Goal: Participate in discussion: Engage in conversation with other users on a specific topic

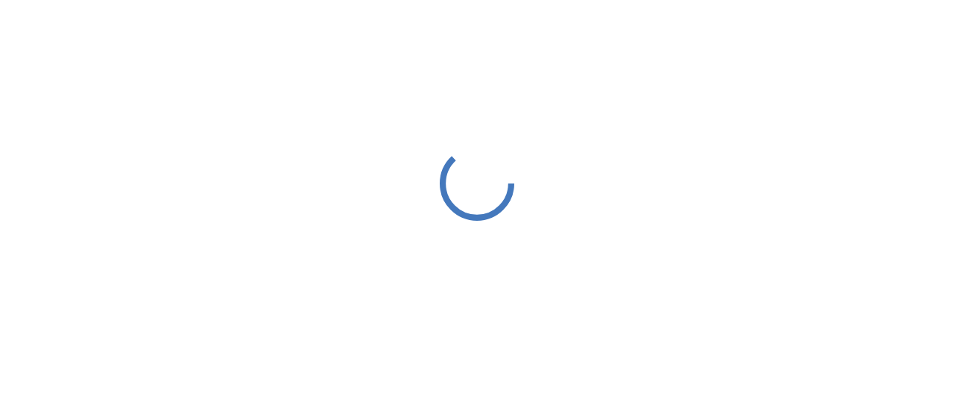
click at [462, 93] on div at bounding box center [477, 183] width 954 height 366
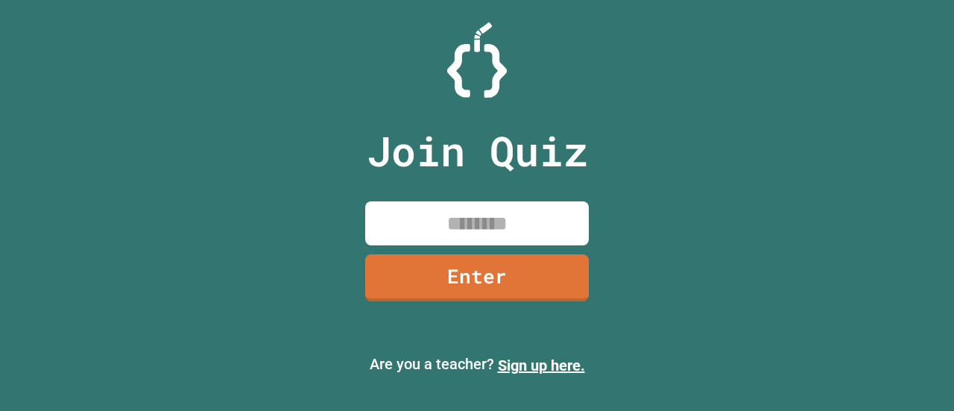
click at [461, 223] on input at bounding box center [477, 223] width 224 height 44
type input "********"
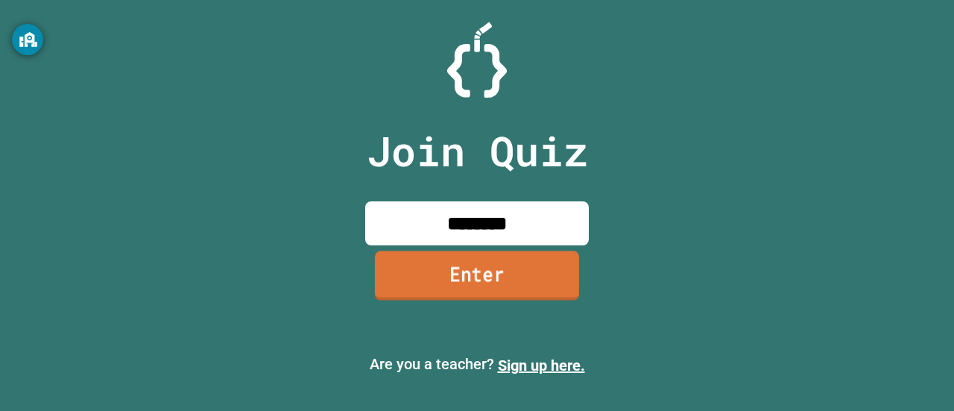
click at [462, 279] on link "Enter" at bounding box center [477, 274] width 204 height 49
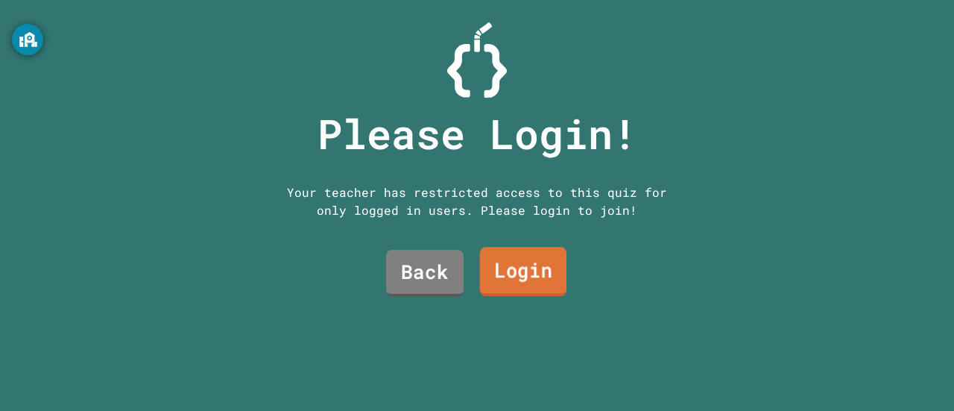
click at [502, 264] on link "Login" at bounding box center [523, 271] width 87 height 49
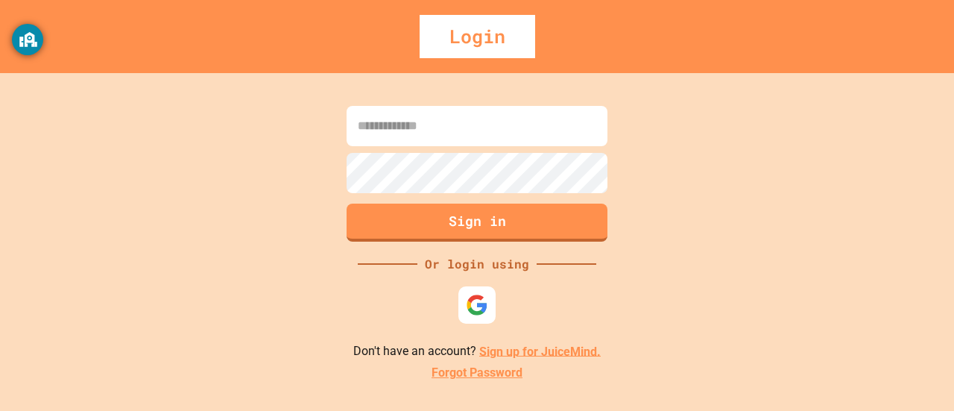
click at [452, 129] on input at bounding box center [477, 126] width 261 height 40
type input "**********"
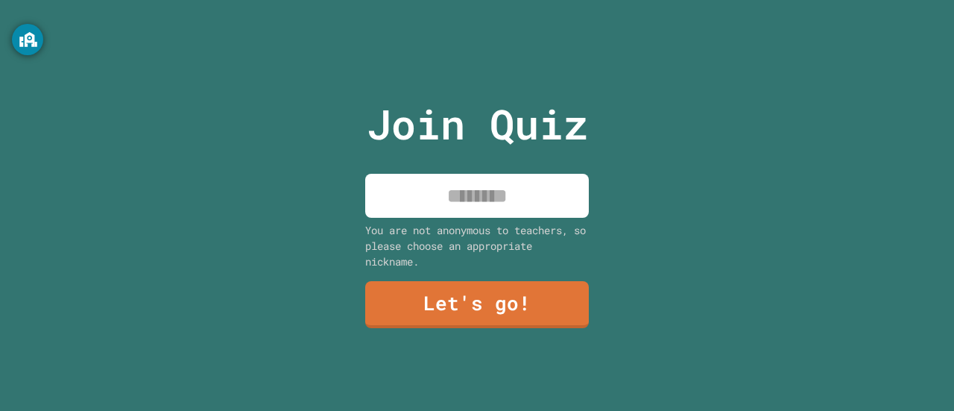
click at [465, 181] on input at bounding box center [477, 196] width 224 height 44
type input "***"
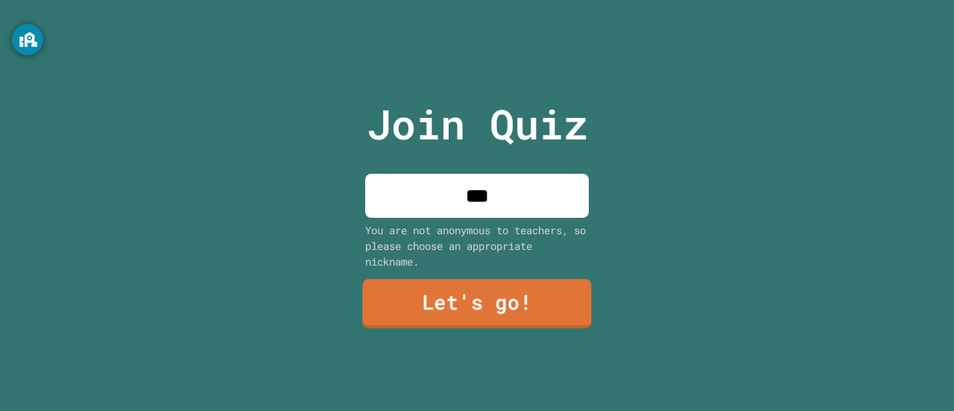
click at [463, 297] on link "Let's go!" at bounding box center [476, 303] width 229 height 49
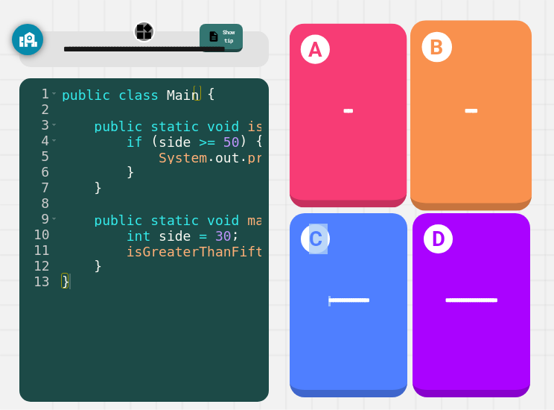
drag, startPoint x: 469, startPoint y: 137, endPoint x: 312, endPoint y: 317, distance: 238.2
click at [312, 317] on div "**********" at bounding box center [410, 211] width 261 height 394
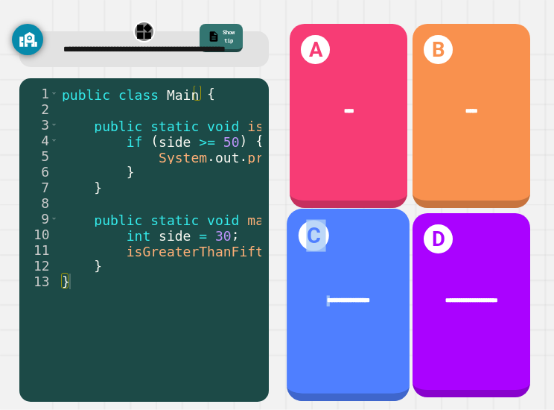
click at [312, 317] on div "**********" at bounding box center [349, 305] width 123 height 193
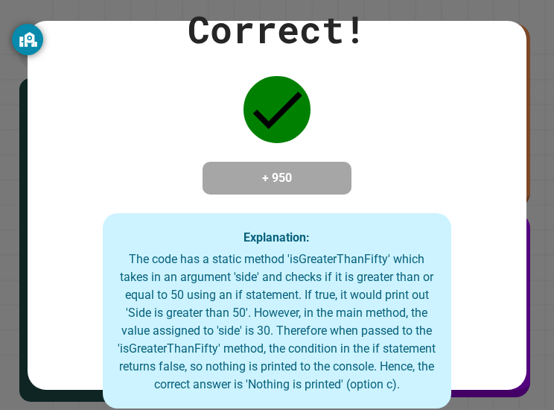
click at [395, 180] on div "Correct! + 950 Explanation: The code has a static method 'isGreaterThanFifty' w…" at bounding box center [277, 204] width 499 height 407
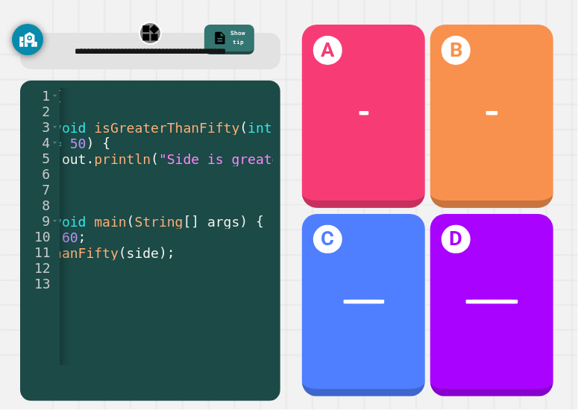
scroll to position [0, 154]
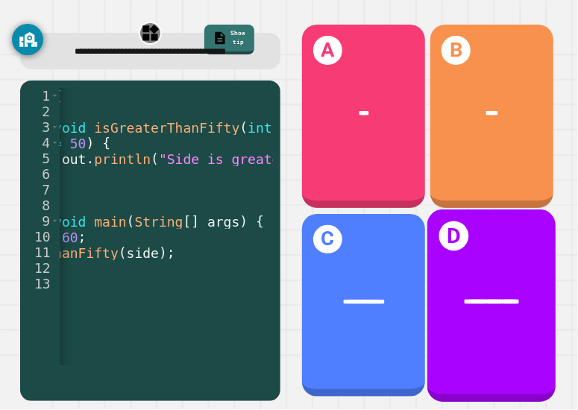
click at [484, 338] on div "**********" at bounding box center [491, 305] width 129 height 192
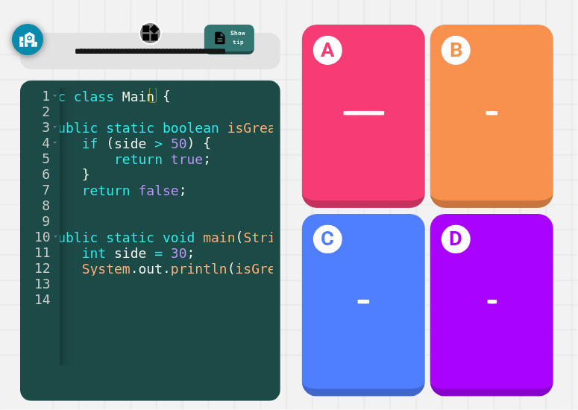
scroll to position [0, 45]
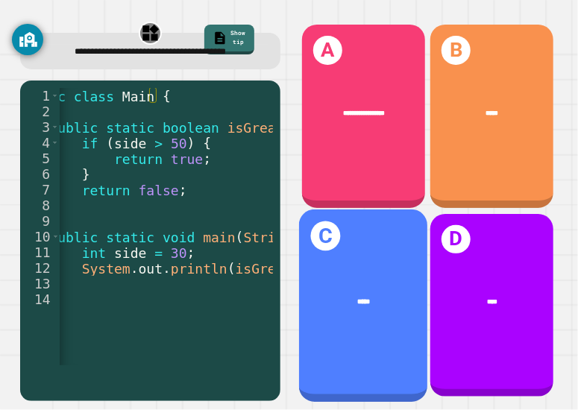
click at [350, 297] on div "*****" at bounding box center [363, 300] width 129 height 37
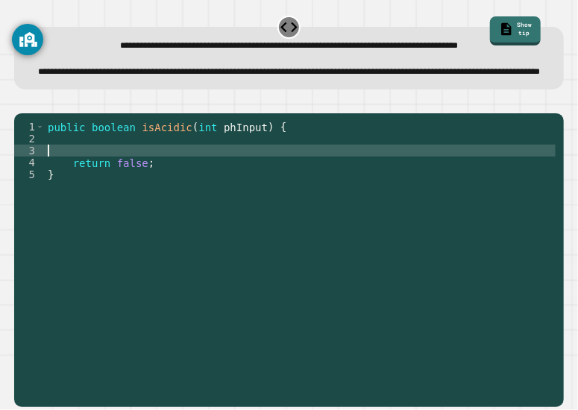
click at [224, 187] on div "public boolean isAcidic ( int phInput ) { return false ; }" at bounding box center [300, 234] width 511 height 227
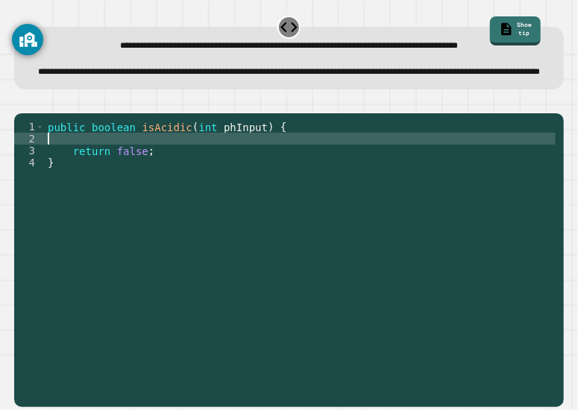
type textarea "**********"
drag, startPoint x: 223, startPoint y: 181, endPoint x: 180, endPoint y: 171, distance: 43.7
click at [180, 171] on div "public boolean isAcidic ( int phInput ) { if ( phInput ) return false ; }" at bounding box center [300, 234] width 511 height 227
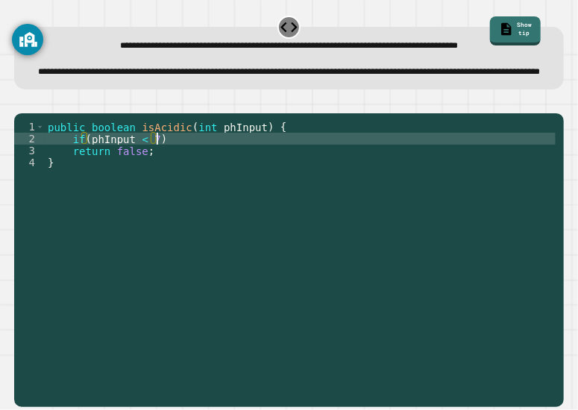
type textarea "**********"
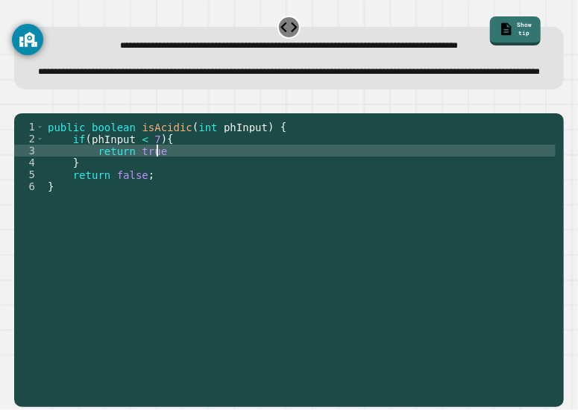
scroll to position [0, 7]
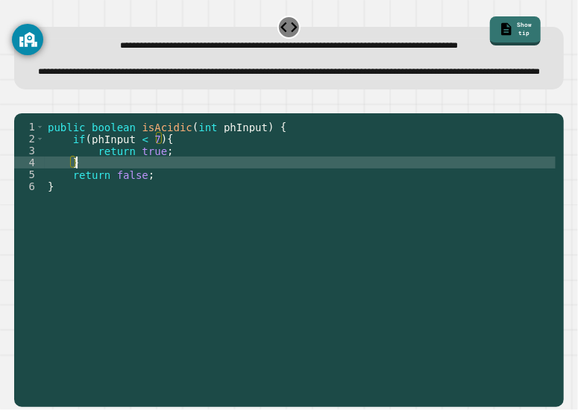
click at [100, 197] on div "public boolean isAcidic ( int phInput ) { if ( phInput < 7 ) { return true ; } …" at bounding box center [300, 234] width 511 height 227
click at [159, 206] on div "public boolean isAcidic ( int phInput ) { if ( phInput < 7 ) { return true ; } …" at bounding box center [300, 234] width 511 height 227
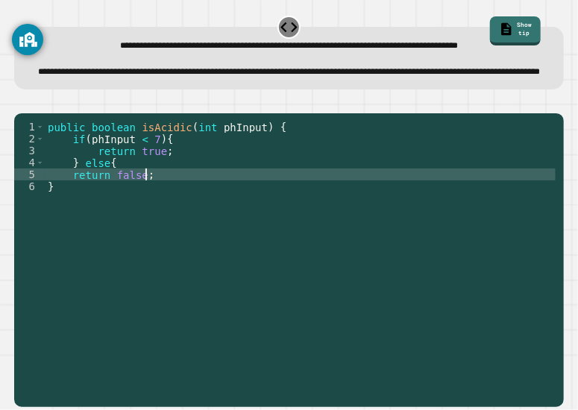
type textarea "**********"
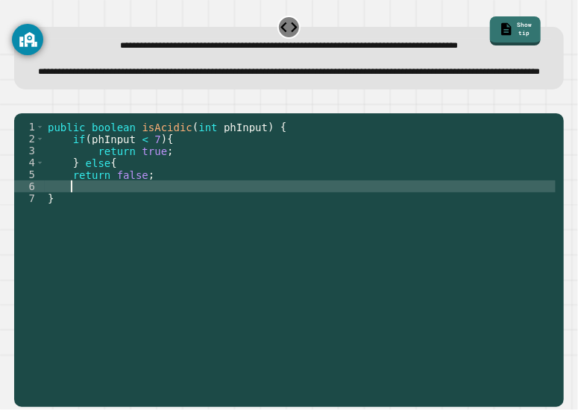
scroll to position [0, 1]
type textarea "*"
click at [35, 131] on div "You are currently logged in as [EMAIL_ADDRESS][DOMAIN_NAME] Information on this…" at bounding box center [27, 88] width 31 height 152
click at [32, 127] on div "You are currently logged in as [EMAIL_ADDRESS][DOMAIN_NAME] Information on this…" at bounding box center [27, 88] width 31 height 152
click at [33, 129] on div "You are currently logged in as [EMAIL_ADDRESS][DOMAIN_NAME] Information on this…" at bounding box center [27, 88] width 31 height 152
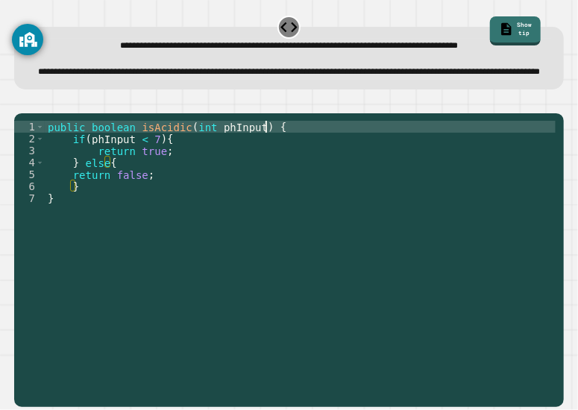
click at [300, 168] on div "public boolean isAcidic ( int phInput ) { if ( phInput < 7 ) { return true ; } …" at bounding box center [300, 234] width 511 height 227
click at [60, 113] on div at bounding box center [288, 104] width 549 height 18
click at [51, 101] on icon "button" at bounding box center [51, 101] width 0 height 0
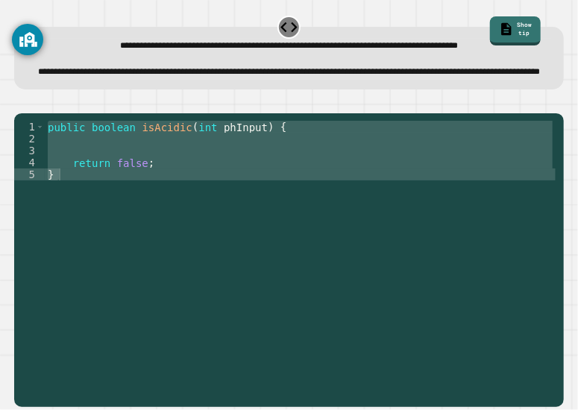
type textarea "**********"
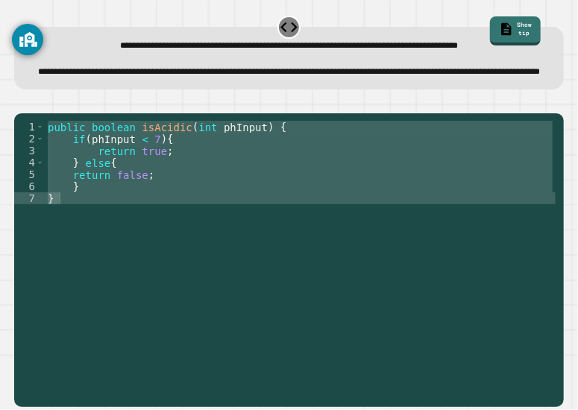
click at [34, 123] on div "You are currently logged in as [EMAIL_ADDRESS][DOMAIN_NAME] Information on this…" at bounding box center [27, 88] width 31 height 152
click at [490, 19] on link "Show tip" at bounding box center [515, 29] width 50 height 31
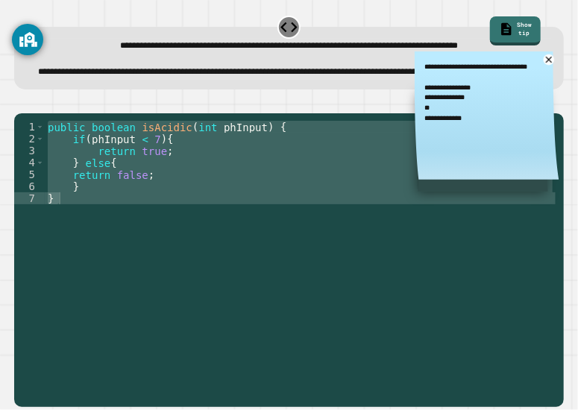
click at [543, 65] on icon at bounding box center [548, 59] width 10 height 10
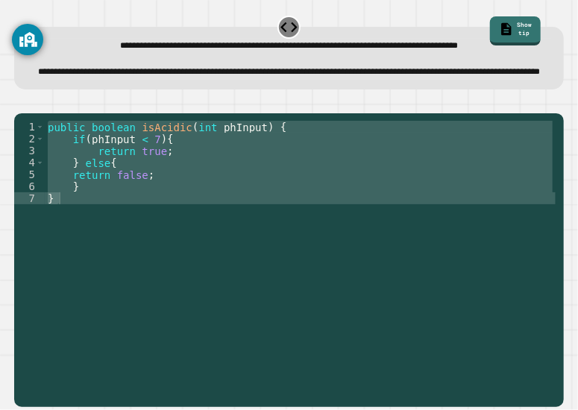
click at [28, 132] on div "You are currently logged in as [EMAIL_ADDRESS][DOMAIN_NAME] Information on this…" at bounding box center [27, 88] width 31 height 152
click at [93, 209] on div "public boolean isAcidic ( int phInput ) { if ( phInput < 7 ) { return true ; } …" at bounding box center [300, 222] width 511 height 203
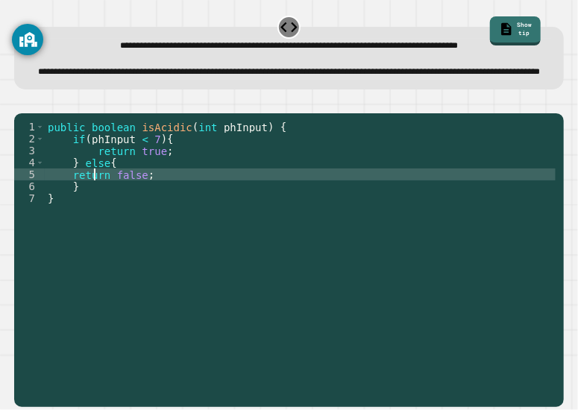
click at [30, 111] on div "You are currently logged in as [EMAIL_ADDRESS][DOMAIN_NAME] Information on this…" at bounding box center [27, 88] width 31 height 152
click at [31, 125] on div "You are currently logged in as [EMAIL_ADDRESS][DOMAIN_NAME] Information on this…" at bounding box center [27, 88] width 31 height 152
click at [22, 101] on icon "button" at bounding box center [22, 101] width 0 height 0
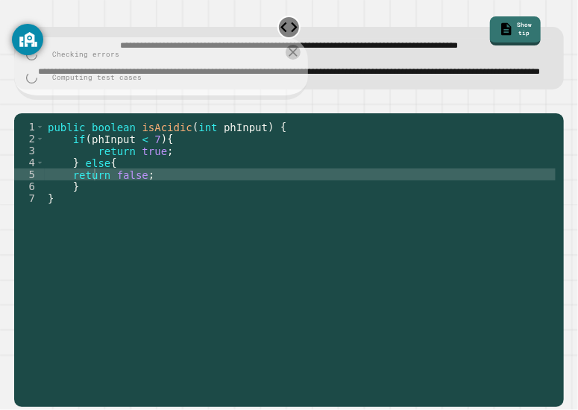
click at [45, 113] on div at bounding box center [288, 104] width 549 height 18
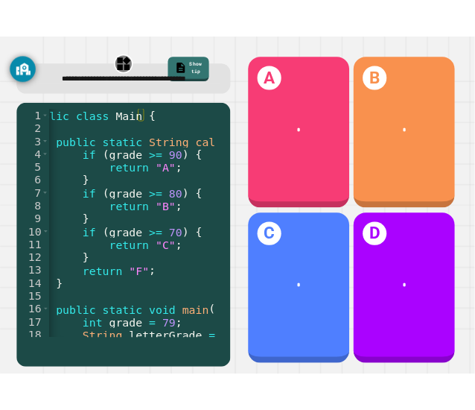
scroll to position [0, 27]
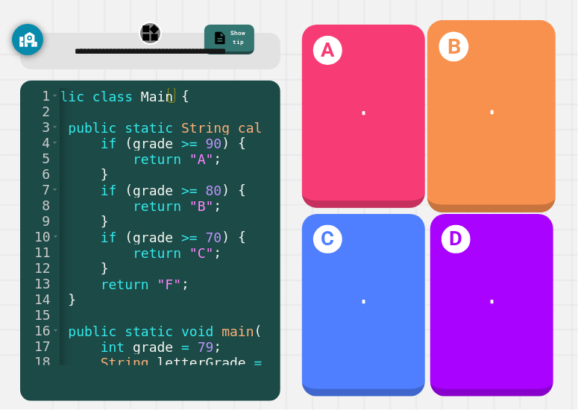
click at [484, 138] on div "B *" at bounding box center [491, 116] width 129 height 192
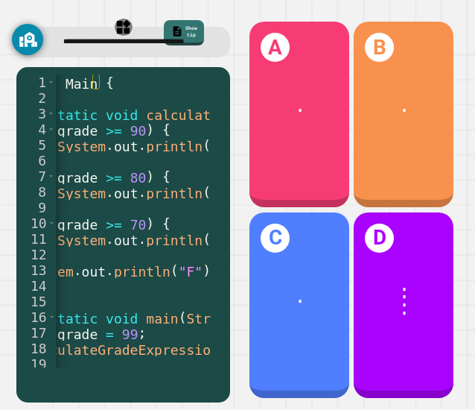
scroll to position [0, 98]
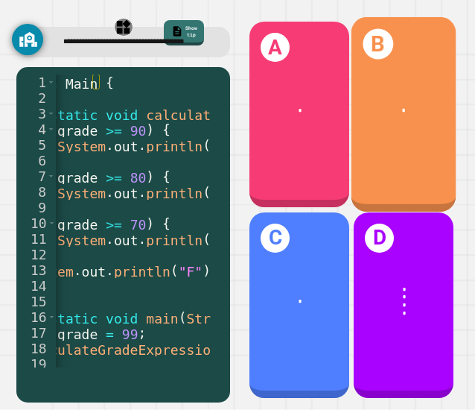
click at [370, 139] on div "B *" at bounding box center [404, 114] width 104 height 195
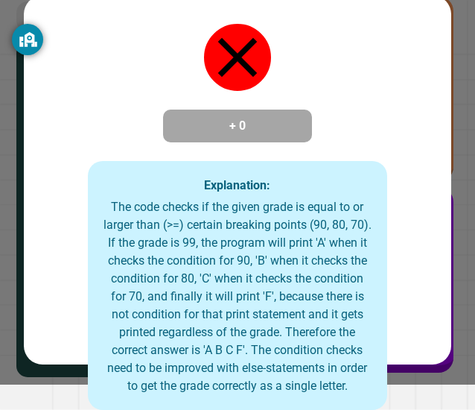
scroll to position [41, 0]
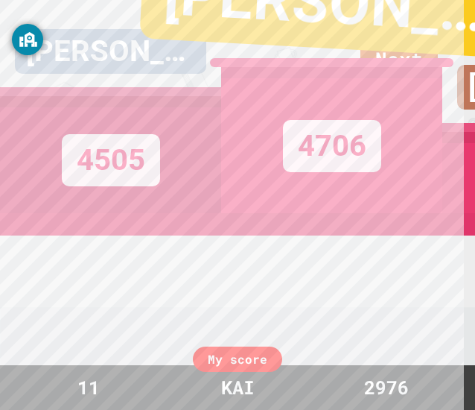
click at [397, 48] on div "[PERSON_NAME]" at bounding box center [333, 4] width 388 height 110
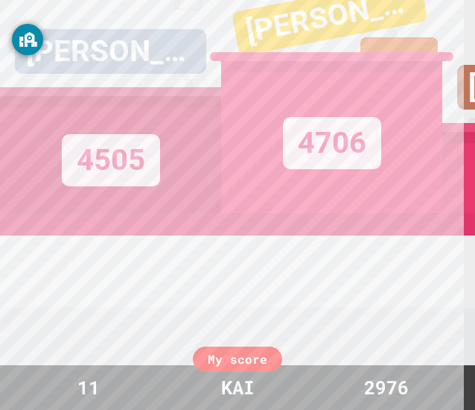
click at [396, 48] on div "LEWIS_ 4706" at bounding box center [331, 86] width 221 height 254
click at [431, 31] on div "[PERSON_NAME]" at bounding box center [333, 27] width 230 height 103
click at [428, 42] on div "LEWIS_ 4706" at bounding box center [331, 86] width 221 height 254
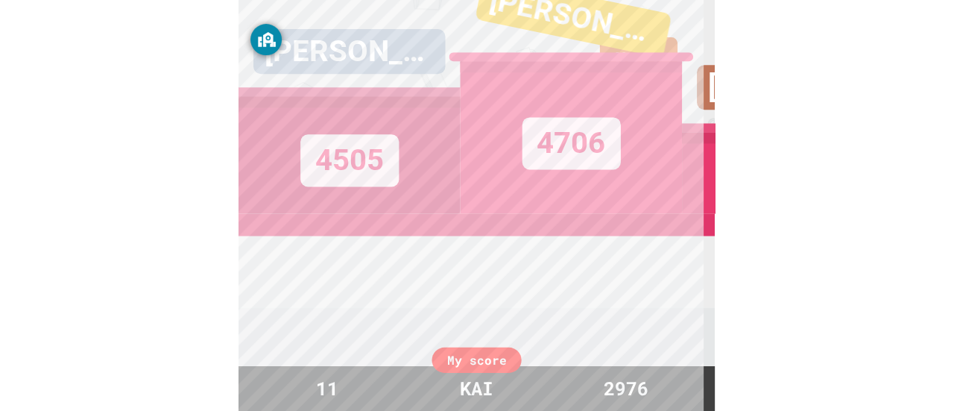
scroll to position [0, 0]
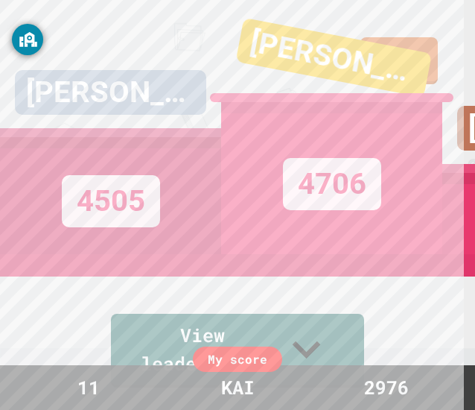
click at [420, 54] on div "[PERSON_NAME]" at bounding box center [332, 68] width 230 height 107
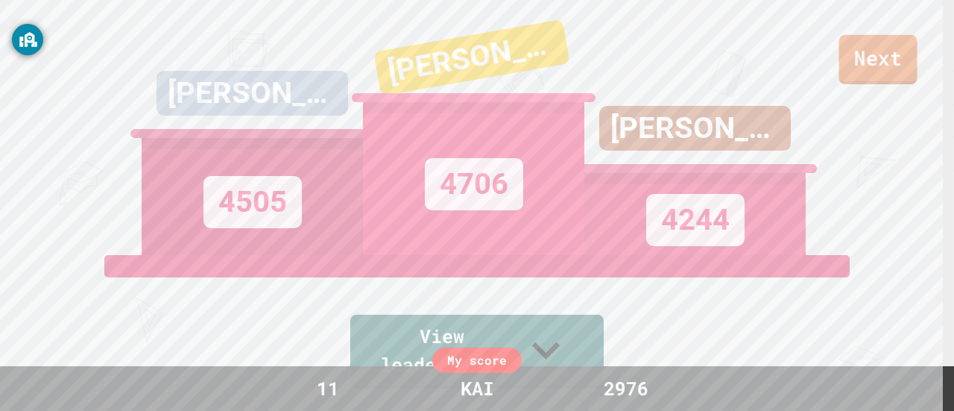
click at [894, 67] on link "Next" at bounding box center [878, 59] width 78 height 49
